Goal: Check status

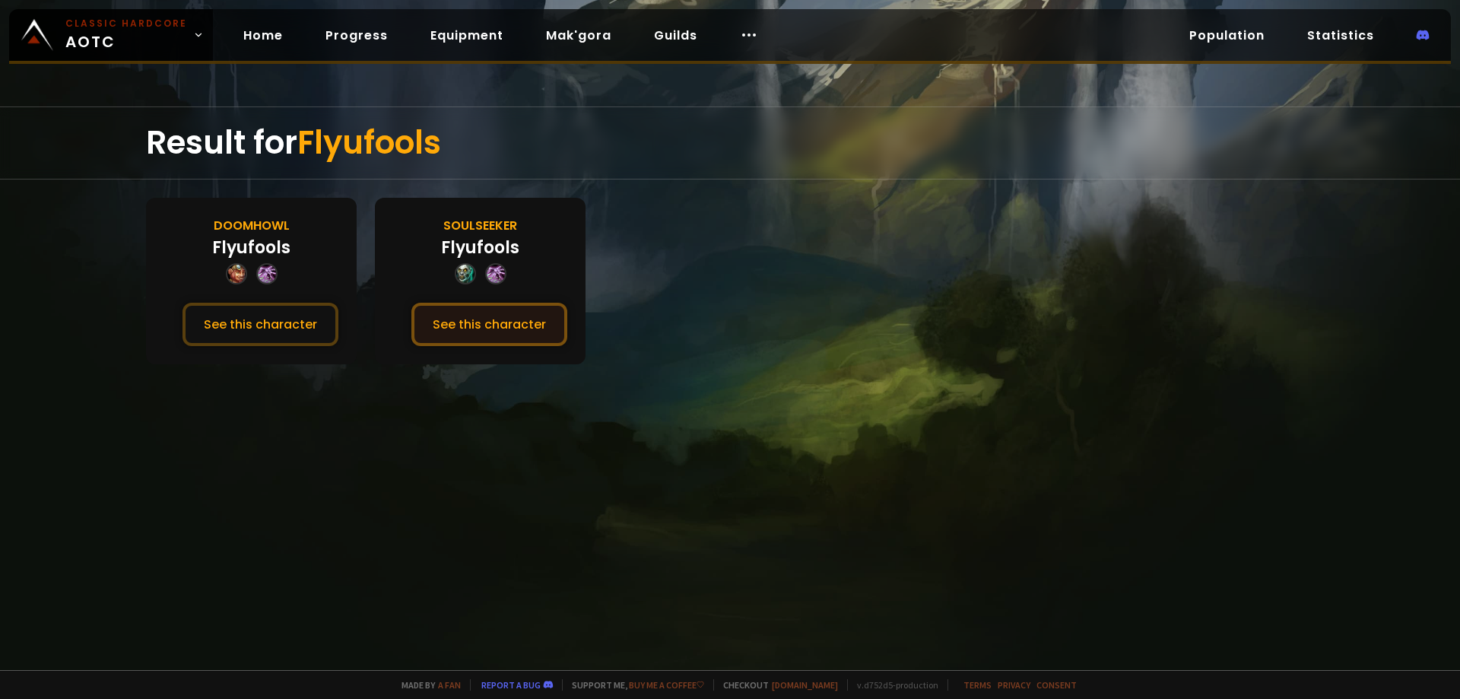
click at [510, 337] on button "See this character" at bounding box center [490, 324] width 156 height 43
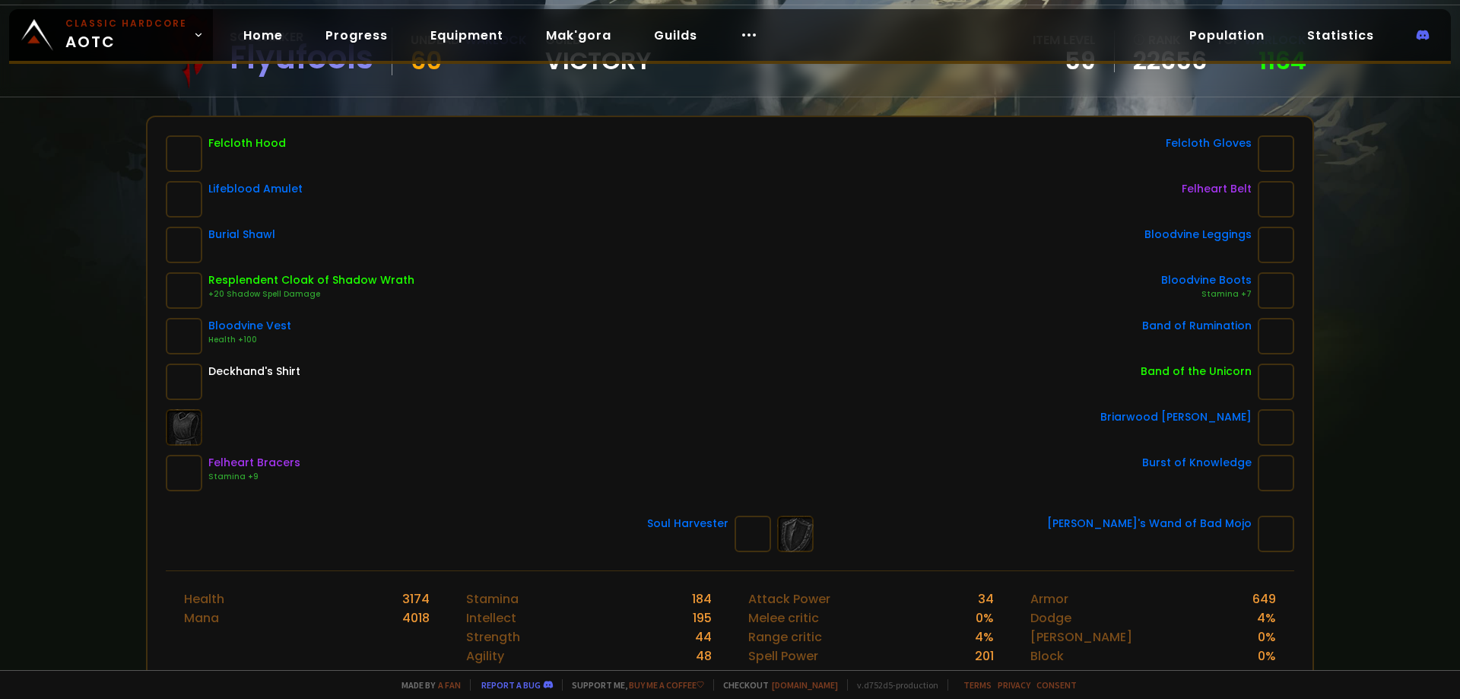
scroll to position [126, 0]
